Goal: Task Accomplishment & Management: Complete application form

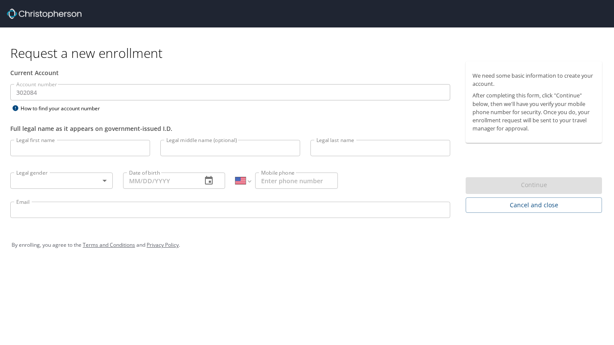
select select "US"
click at [62, 153] on input "Legal first name" at bounding box center [80, 148] width 140 height 16
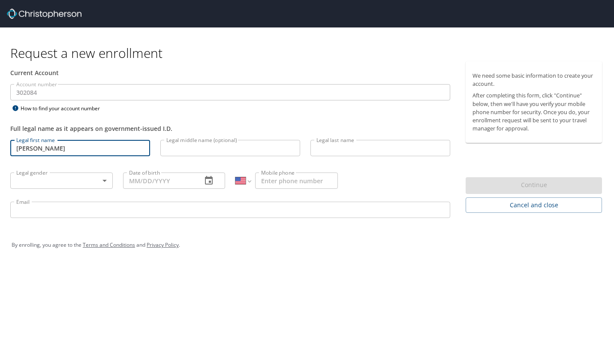
type input "[PERSON_NAME]"
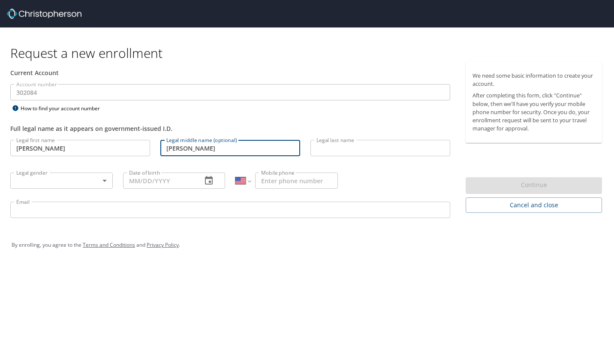
type input "[PERSON_NAME]"
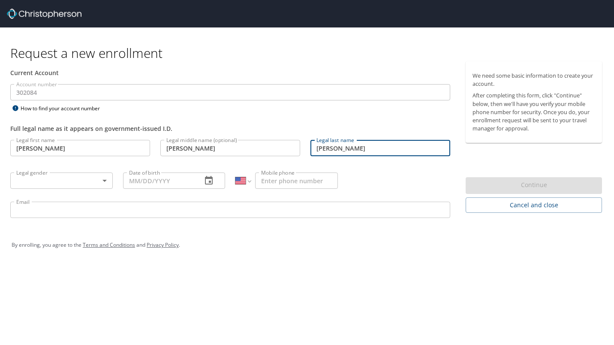
type input "[PERSON_NAME]"
click at [42, 178] on body "Request a new enrollment Current Account Account number 302084 Account number H…" at bounding box center [307, 172] width 614 height 345
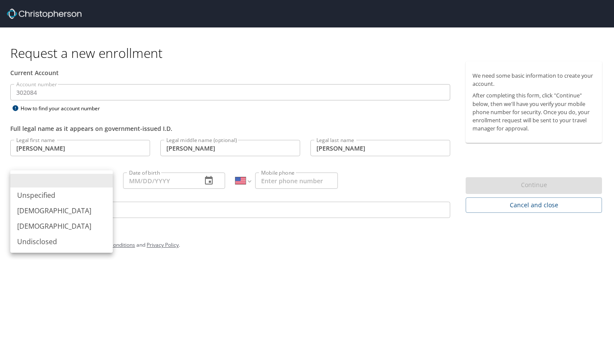
click at [32, 213] on li "[DEMOGRAPHIC_DATA]" at bounding box center [61, 210] width 102 height 15
type input "[DEMOGRAPHIC_DATA]"
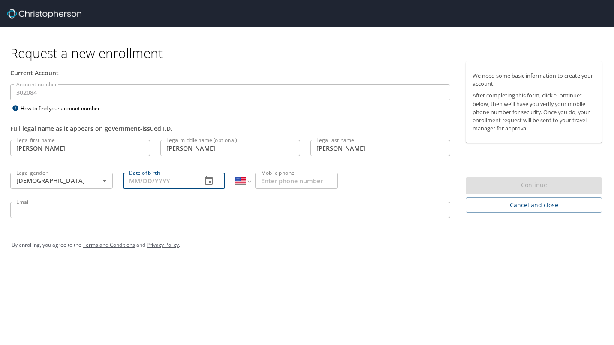
click at [150, 186] on input "Date of birth" at bounding box center [159, 180] width 72 height 16
type input "[DATE]"
click at [296, 174] on input "Mobile phone" at bounding box center [296, 180] width 83 height 16
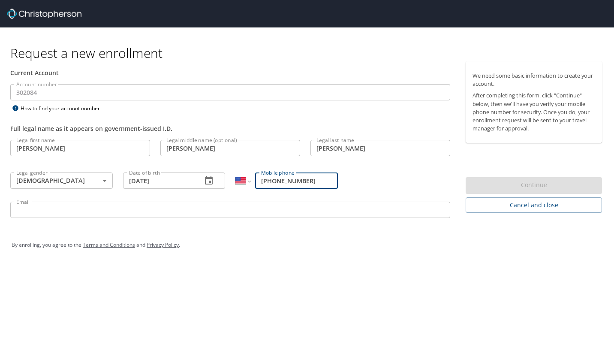
type input "[PHONE_NUMBER]"
click at [146, 210] on input "Email" at bounding box center [230, 210] width 440 height 16
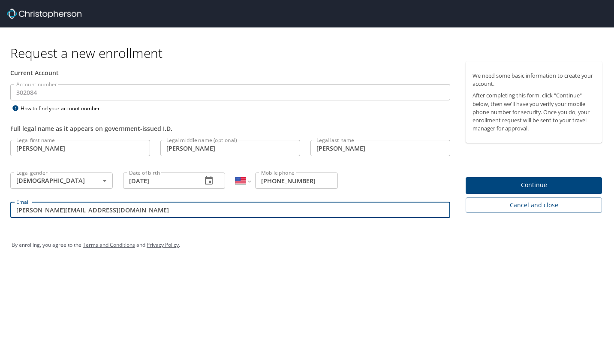
type input "[PERSON_NAME][EMAIL_ADDRESS][DOMAIN_NAME]"
click at [483, 184] on span "Continue" at bounding box center [534, 185] width 123 height 11
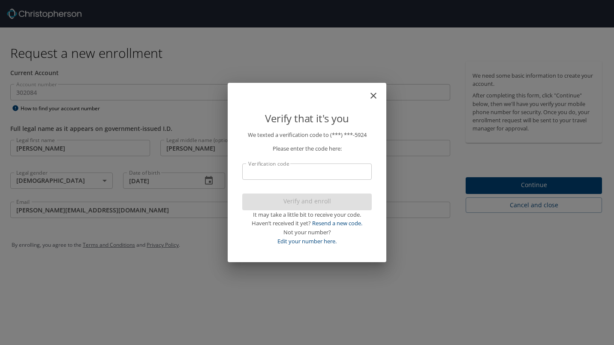
click at [288, 174] on input "Verification code" at bounding box center [307, 171] width 130 height 16
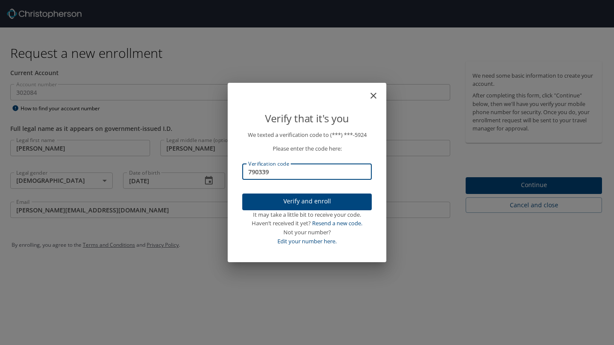
type input "790339"
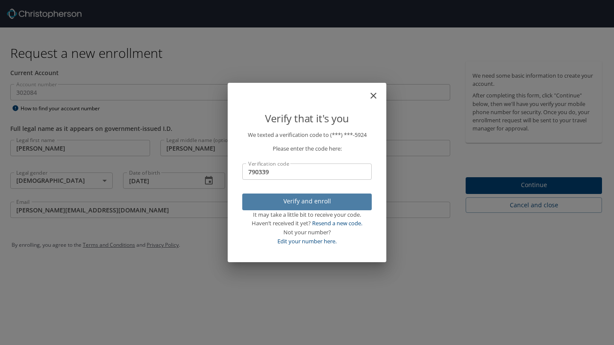
click at [296, 201] on span "Verify and enroll" at bounding box center [307, 201] width 116 height 11
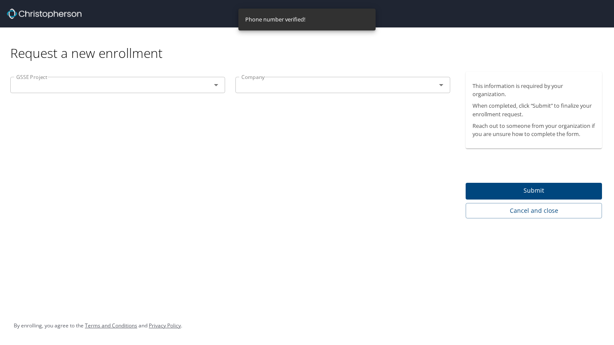
click at [219, 89] on icon "Open" at bounding box center [216, 85] width 10 height 10
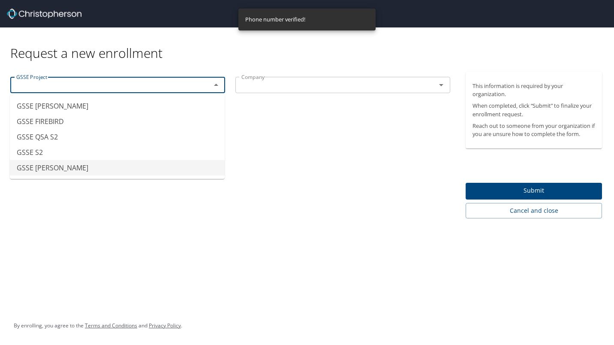
click at [118, 169] on li "GSSE [PERSON_NAME]" at bounding box center [117, 167] width 215 height 15
type input "GSSE [PERSON_NAME]"
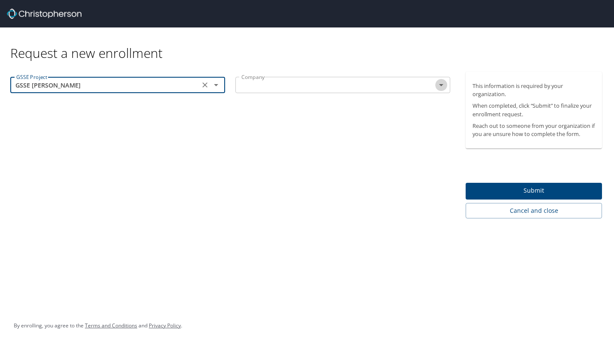
click at [437, 86] on icon "Open" at bounding box center [441, 85] width 10 height 10
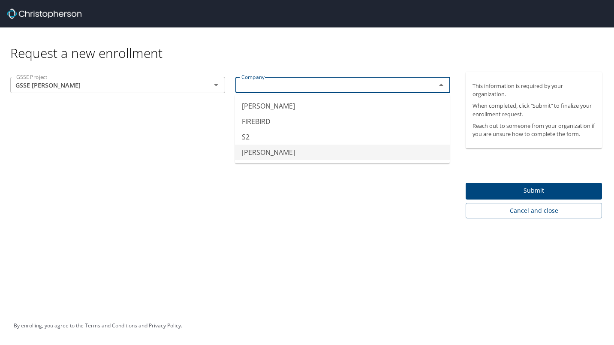
click at [340, 149] on li "[PERSON_NAME]" at bounding box center [342, 152] width 215 height 15
type input "[PERSON_NAME]"
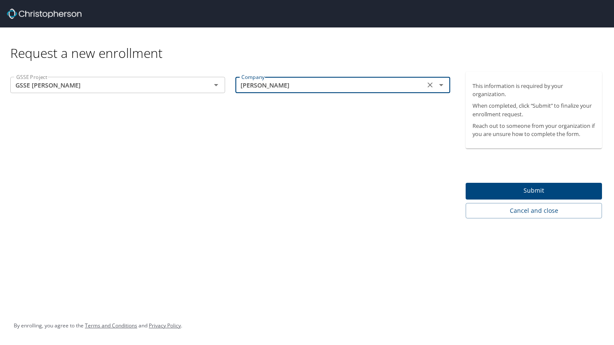
click at [518, 190] on span "Submit" at bounding box center [534, 190] width 123 height 11
